Goal: Transaction & Acquisition: Purchase product/service

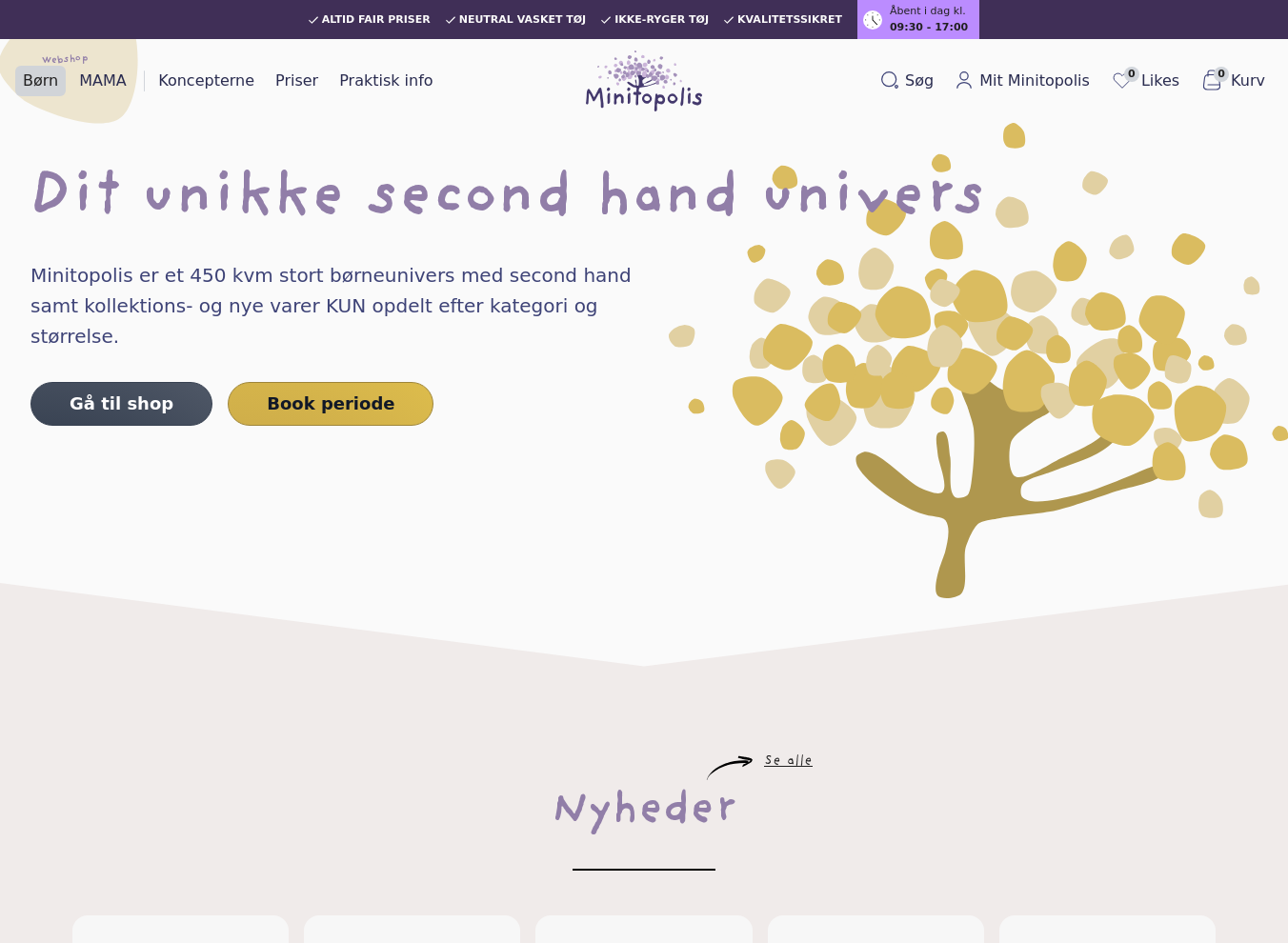
click at [45, 82] on link "Børn" at bounding box center [40, 81] width 50 height 31
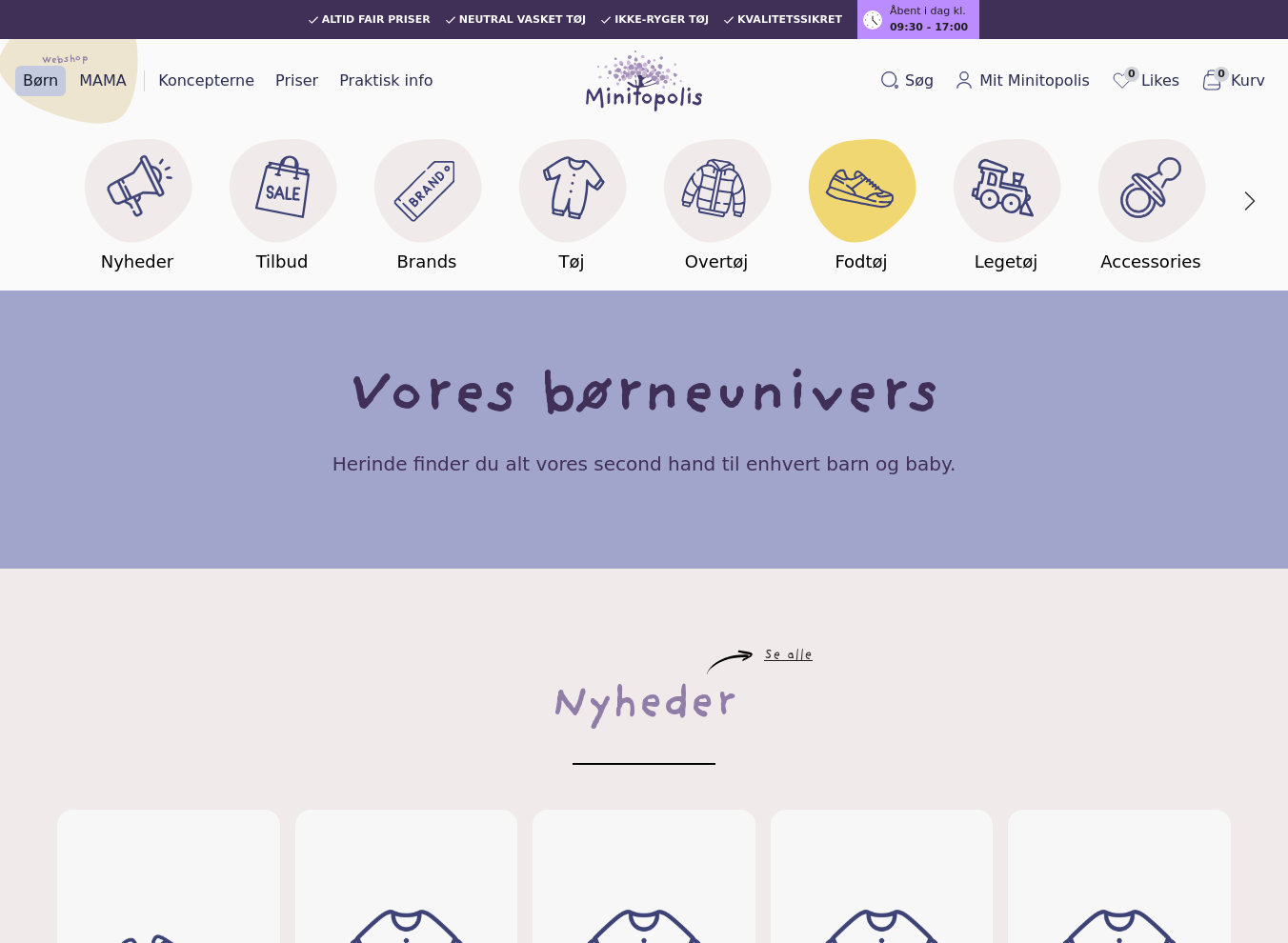
click at [867, 214] on image at bounding box center [862, 188] width 73 height 73
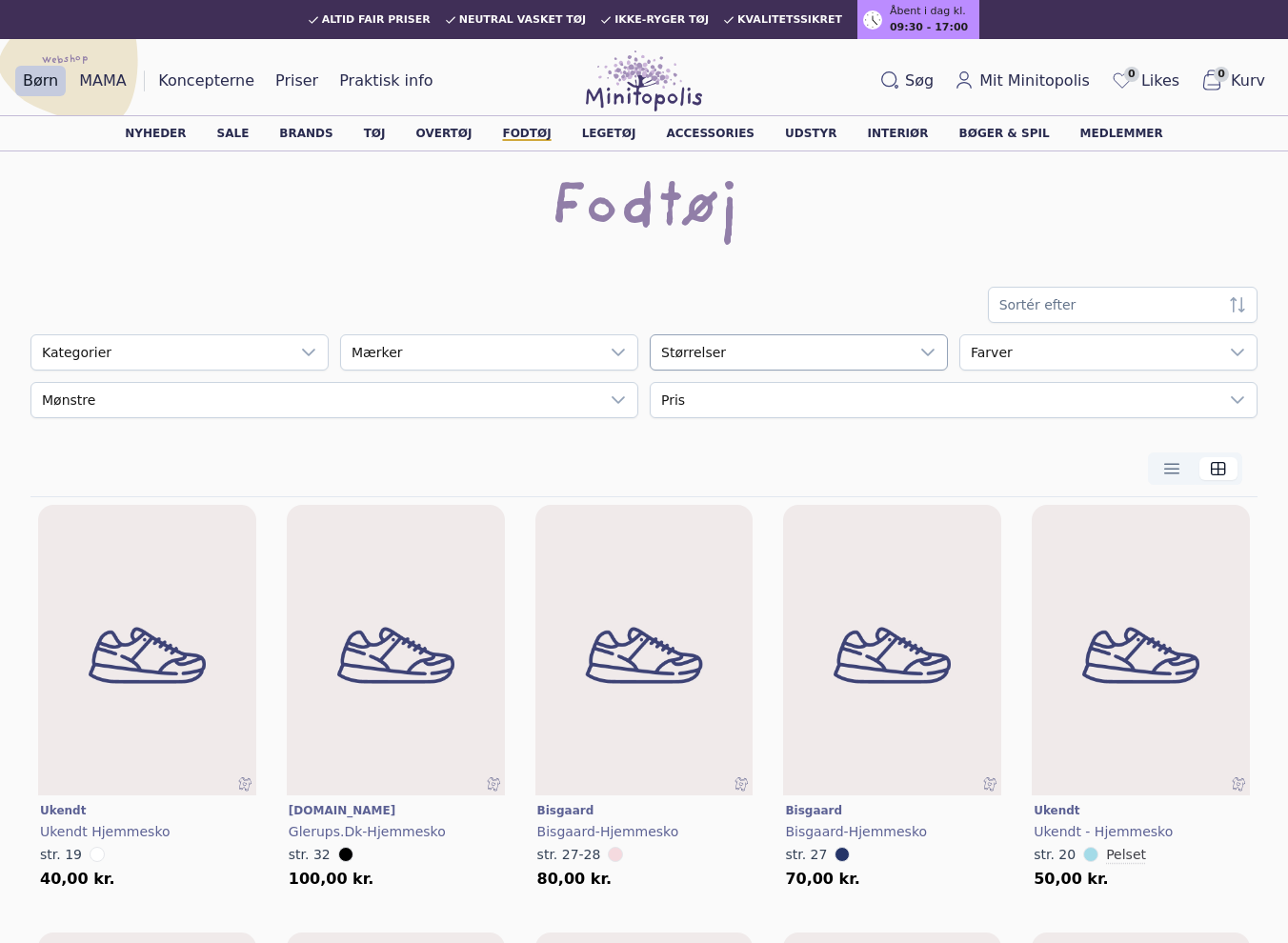
click at [792, 359] on div "empty" at bounding box center [780, 353] width 258 height 35
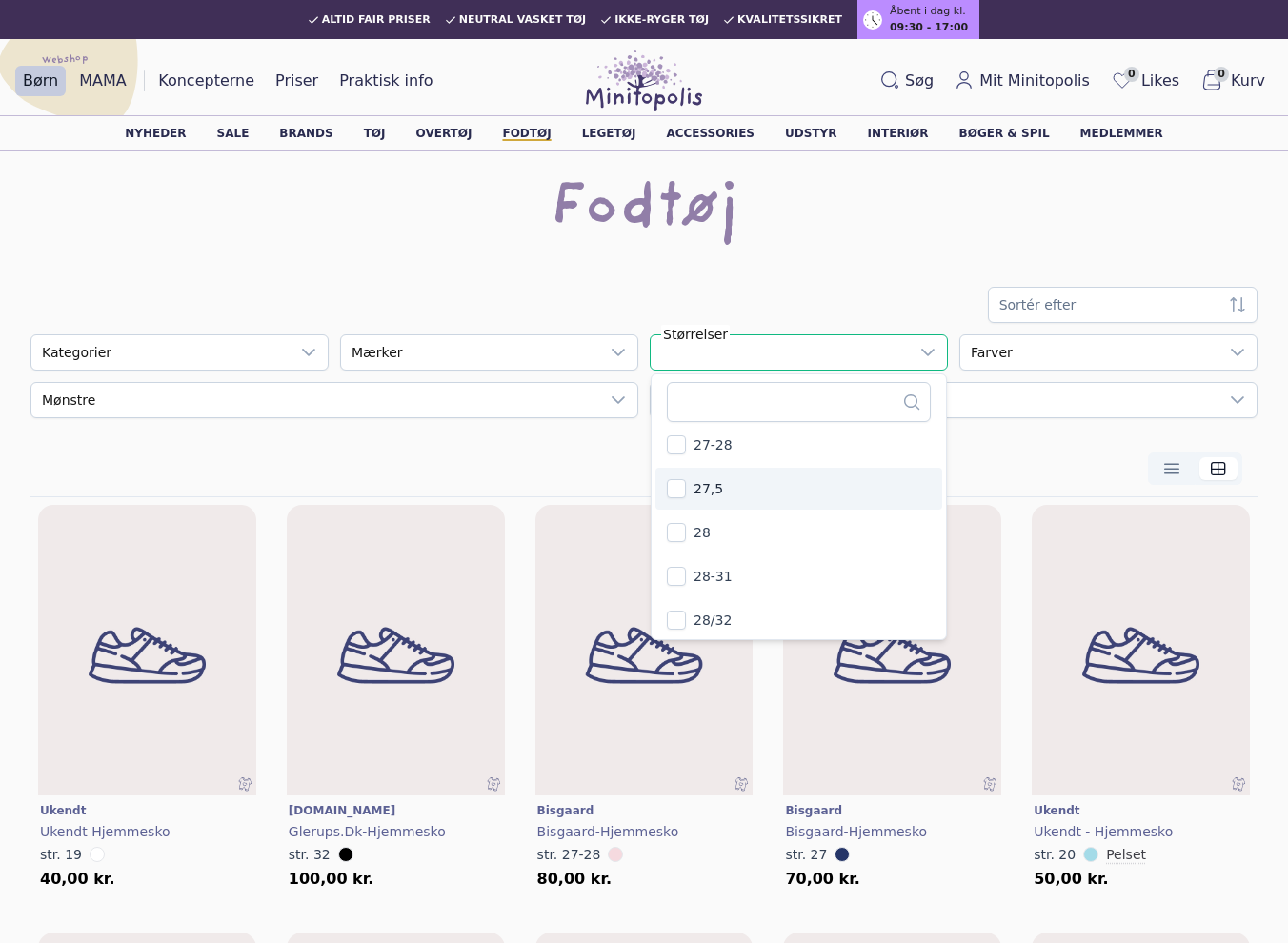
scroll to position [3617, 0]
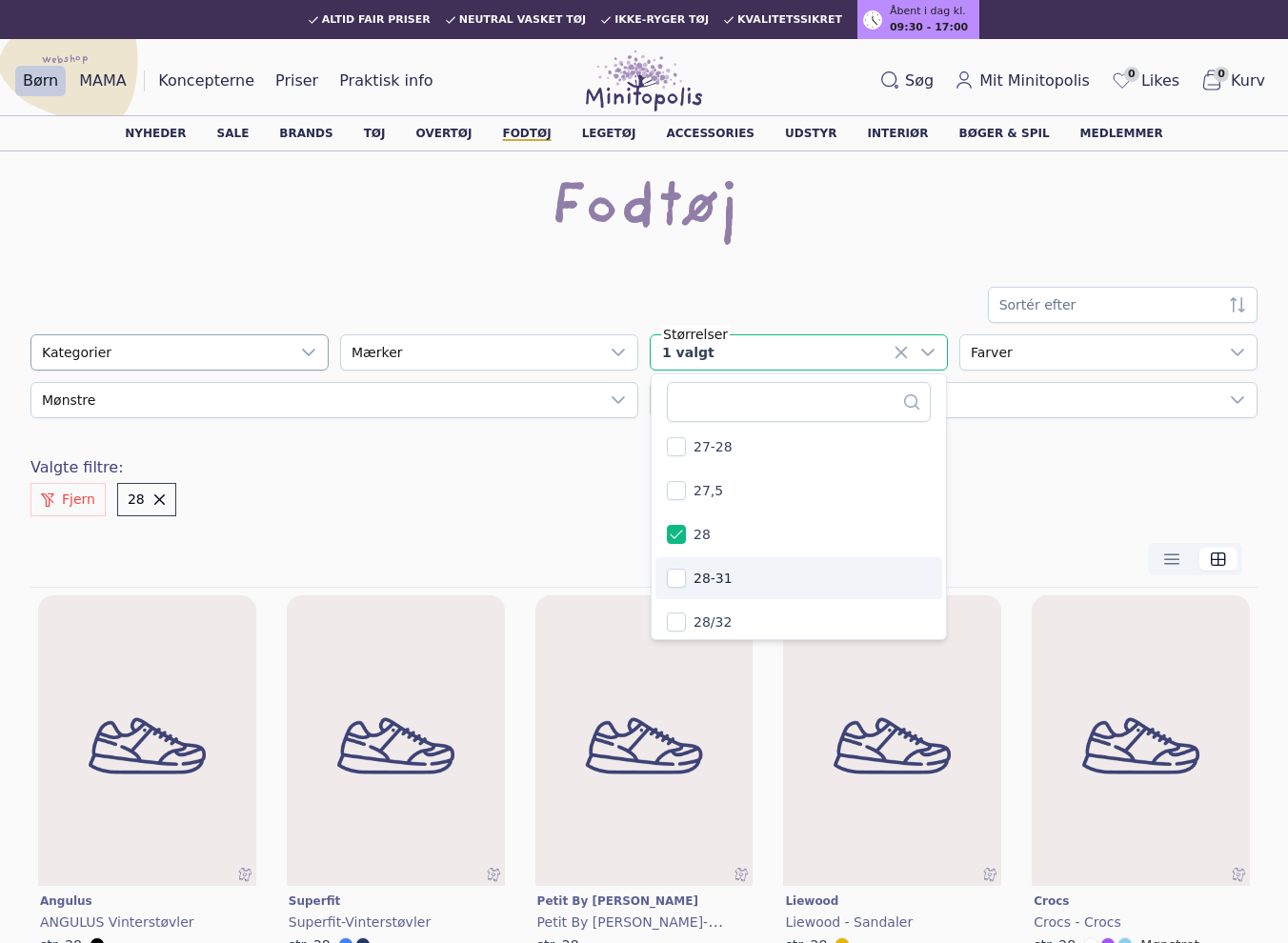
click at [204, 353] on div "empty" at bounding box center [161, 353] width 258 height 35
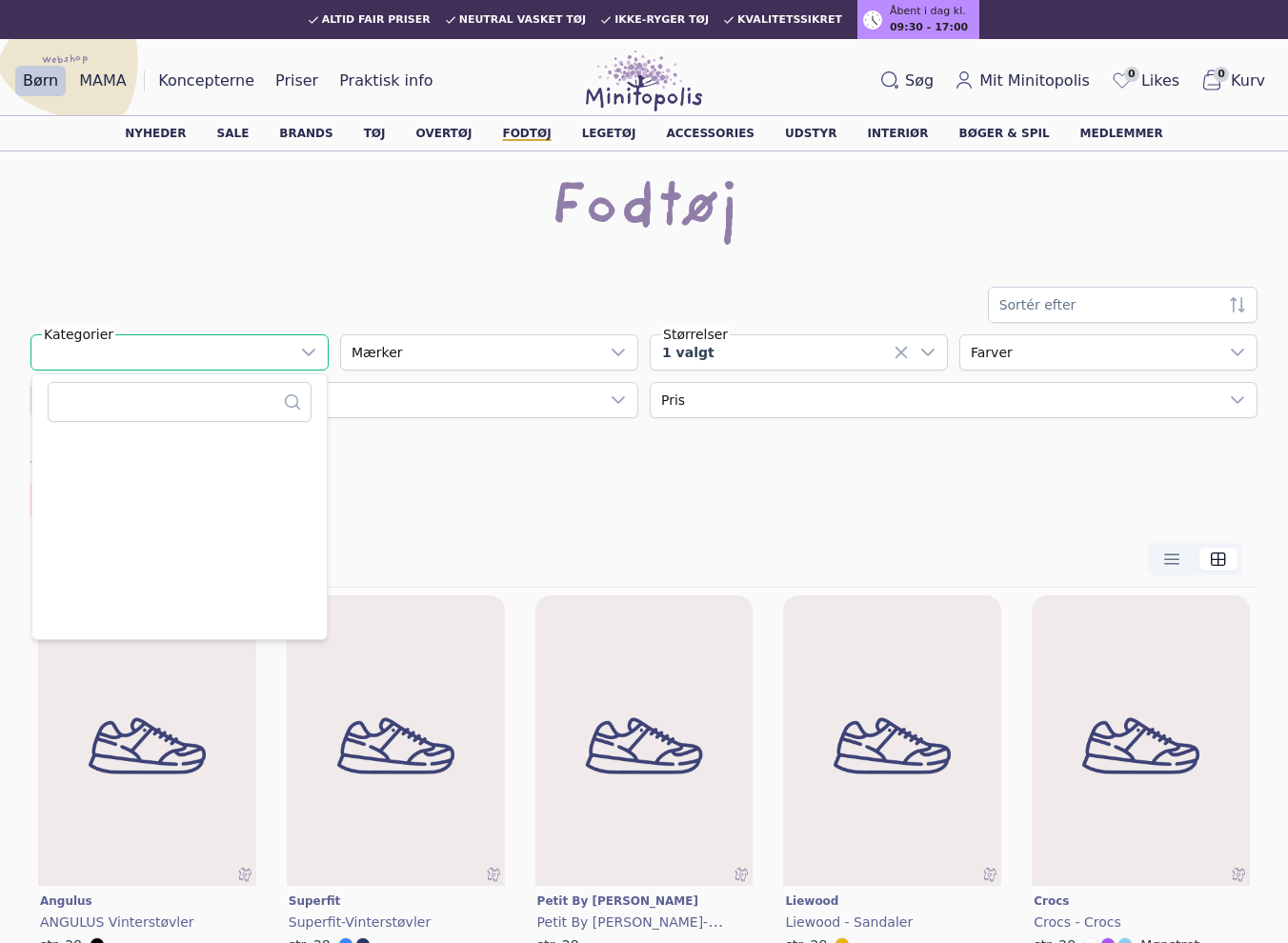
scroll to position [19, 106]
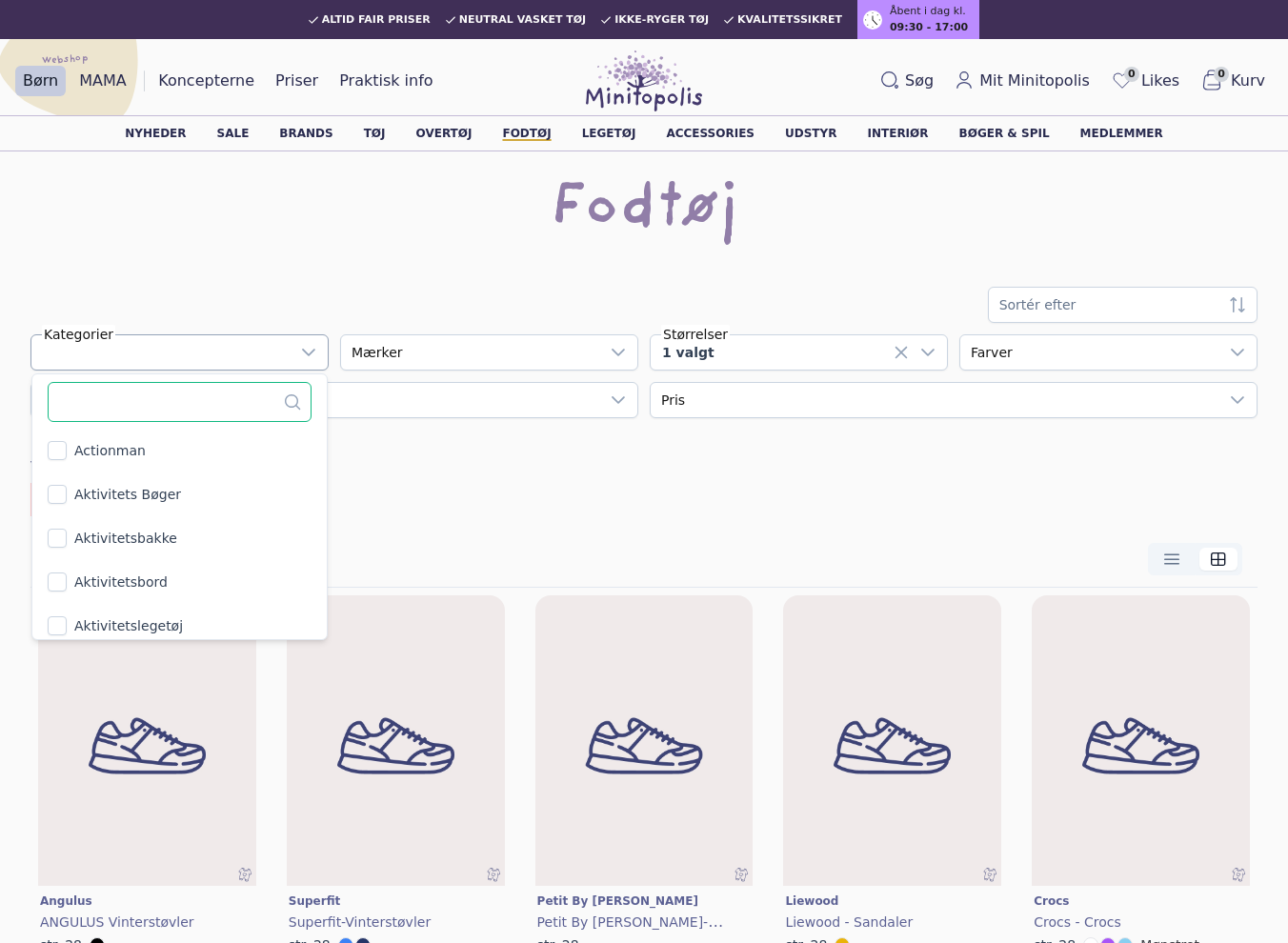
click at [190, 398] on input "text" at bounding box center [179, 402] width 264 height 40
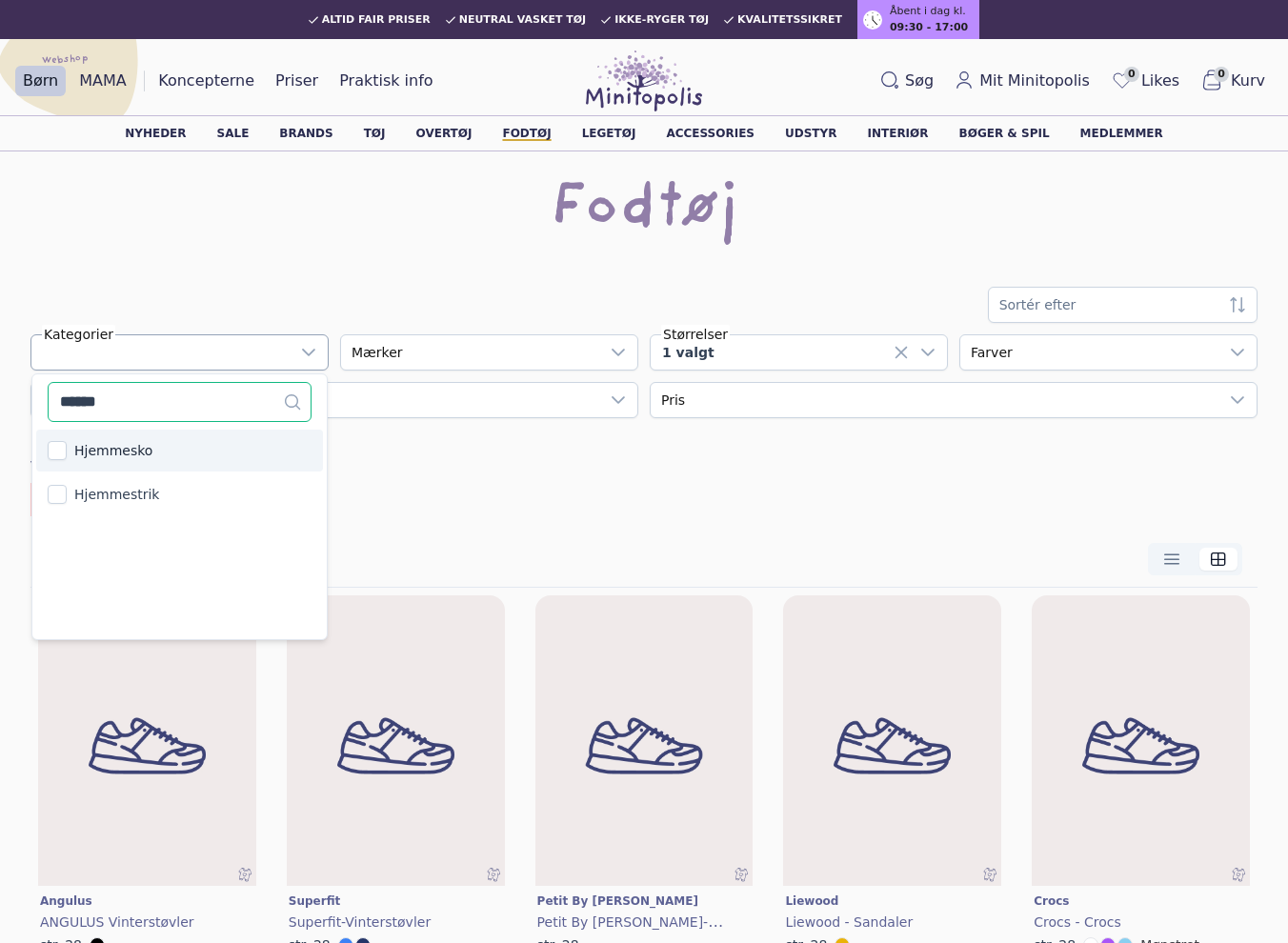
type input "******"
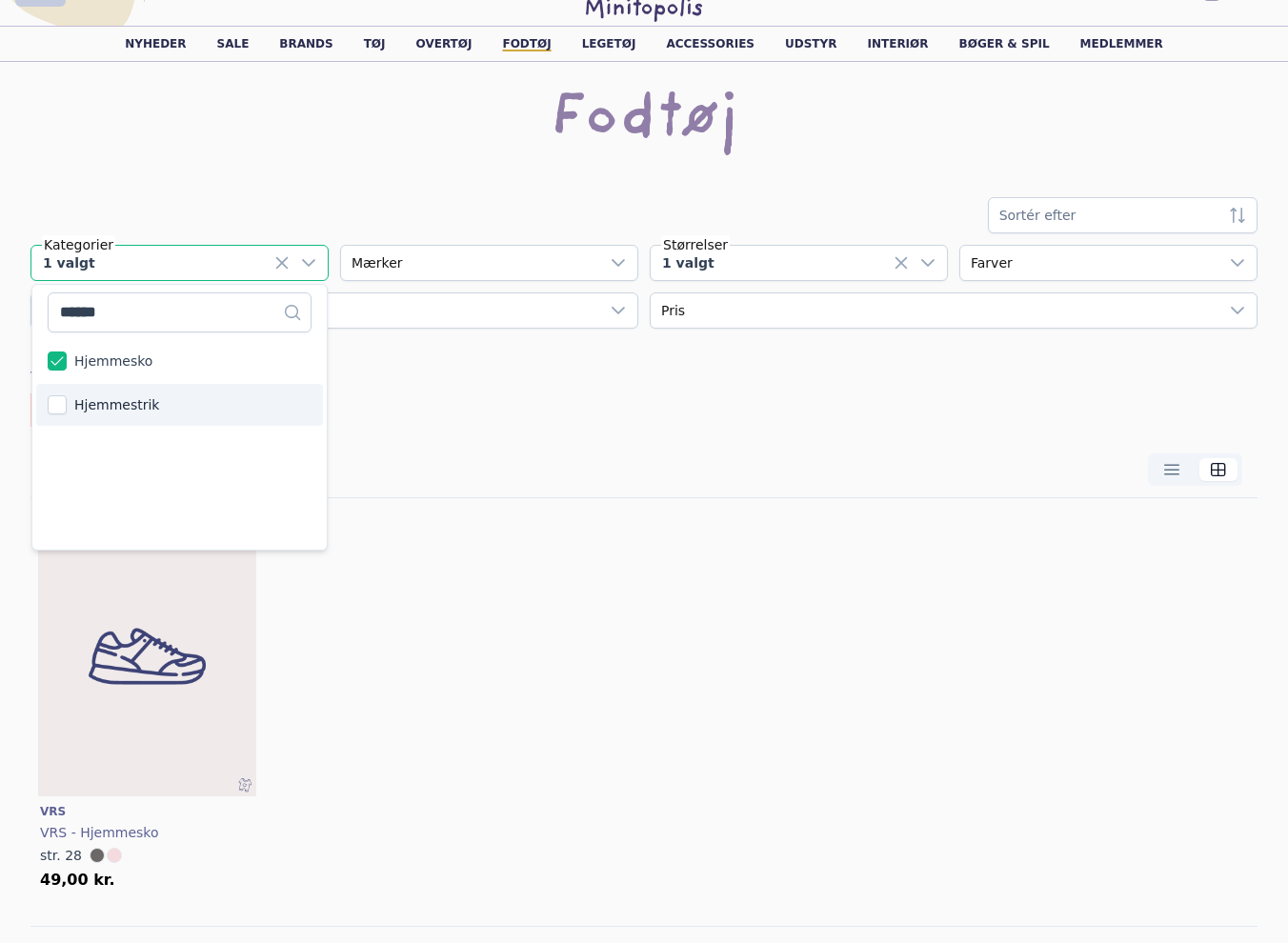
scroll to position [285, 0]
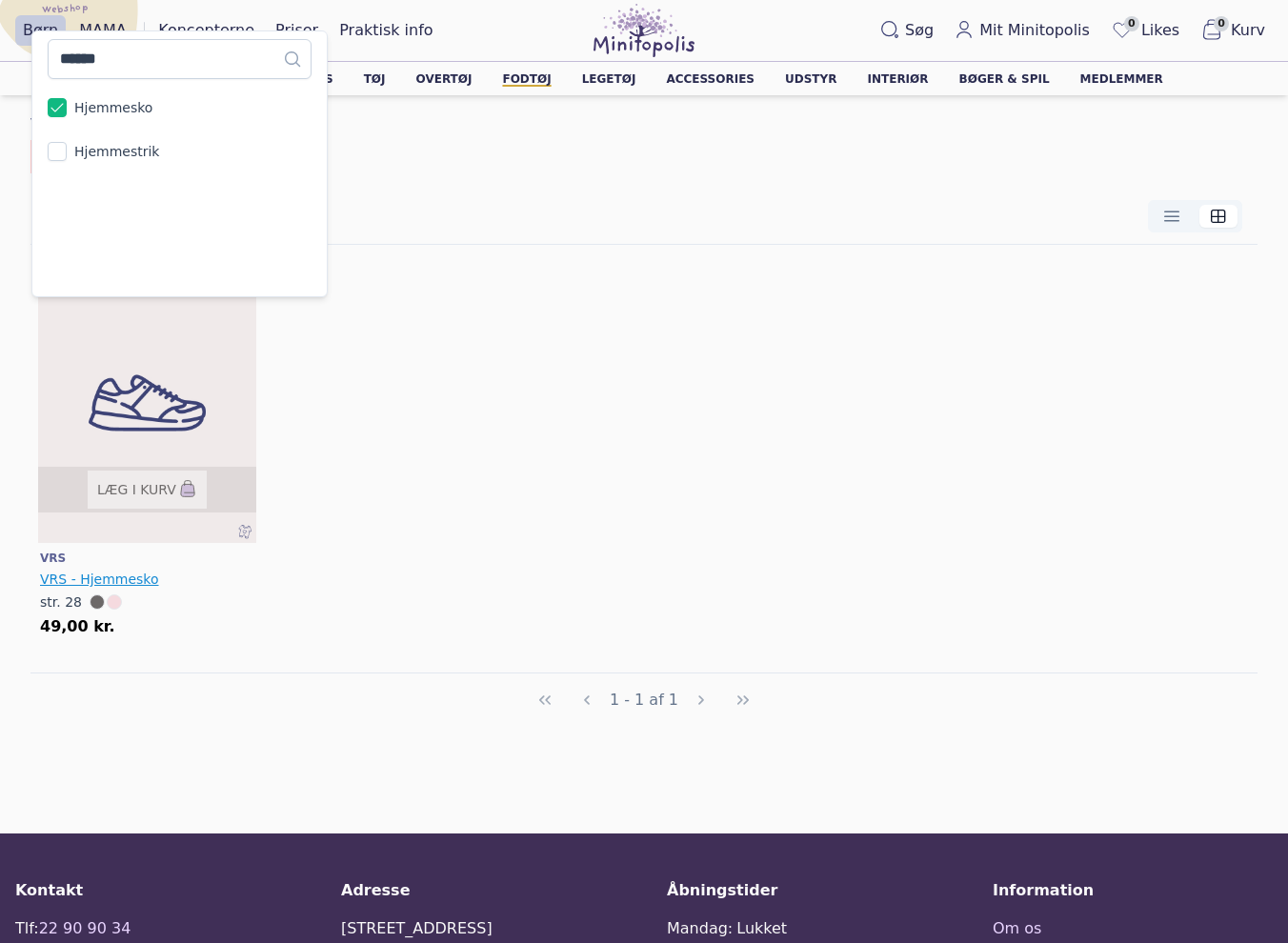
click at [78, 577] on span "VRS - Hjemmesko" at bounding box center [100, 579] width 120 height 15
